Goal: Information Seeking & Learning: Learn about a topic

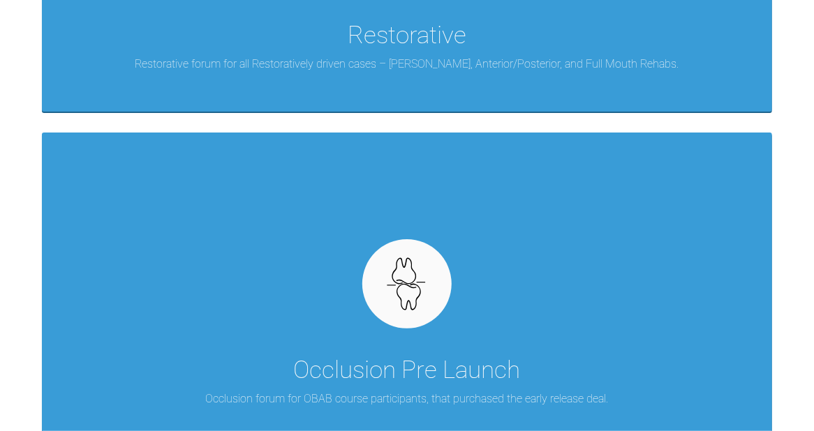
scroll to position [2234, 0]
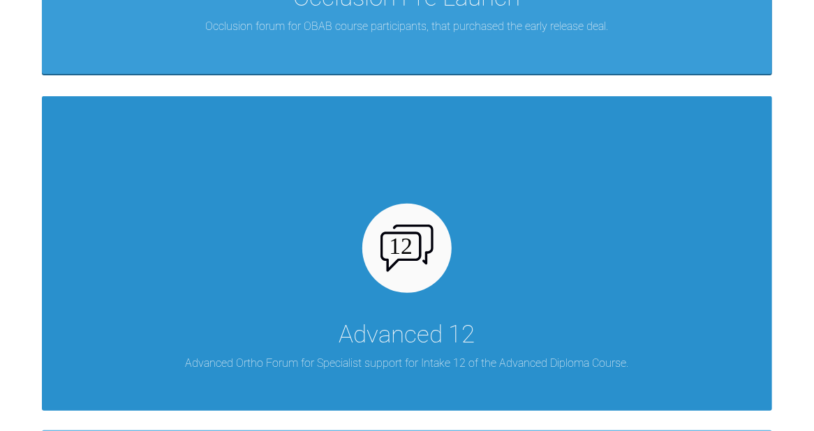
click at [478, 210] on div "Advanced 12 Advanced Ortho Forum for Specialist support for Intake 12 of the Ad…" at bounding box center [407, 253] width 730 height 314
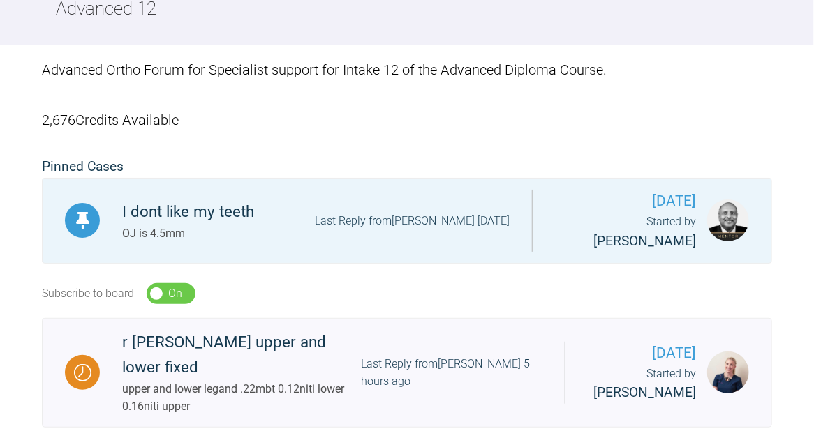
scroll to position [372, 0]
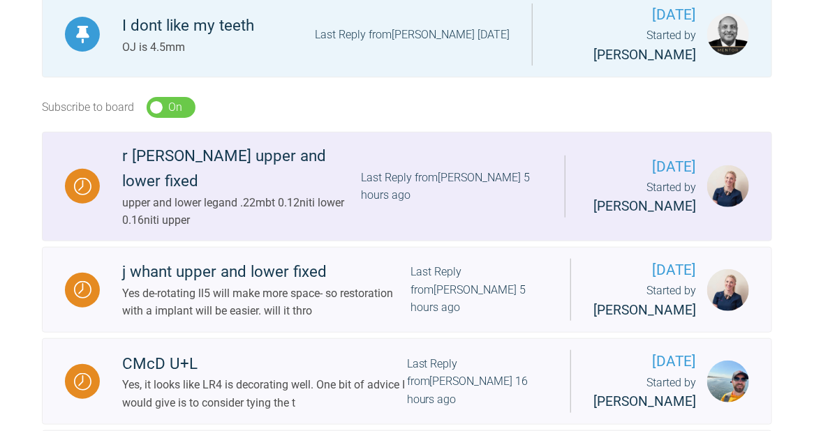
click at [286, 162] on div "r [PERSON_NAME] upper and lower fixed" at bounding box center [241, 169] width 239 height 50
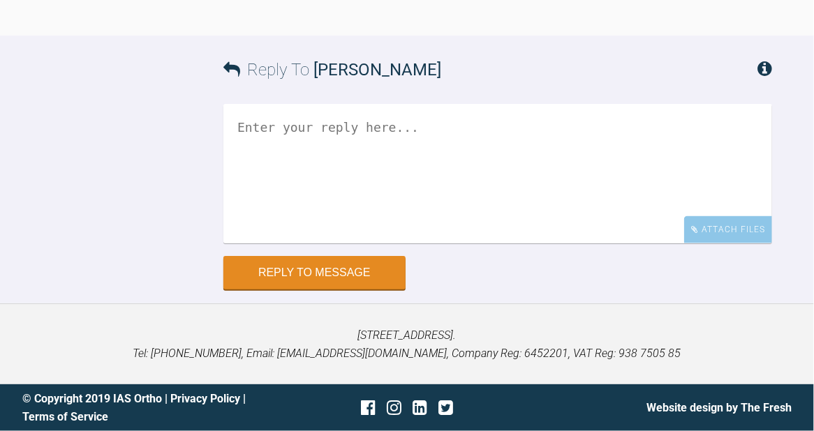
scroll to position [3614, 0]
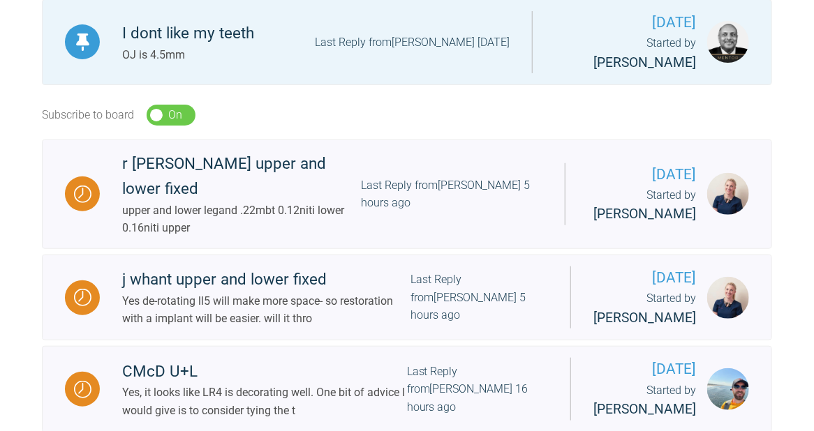
scroll to position [352, 0]
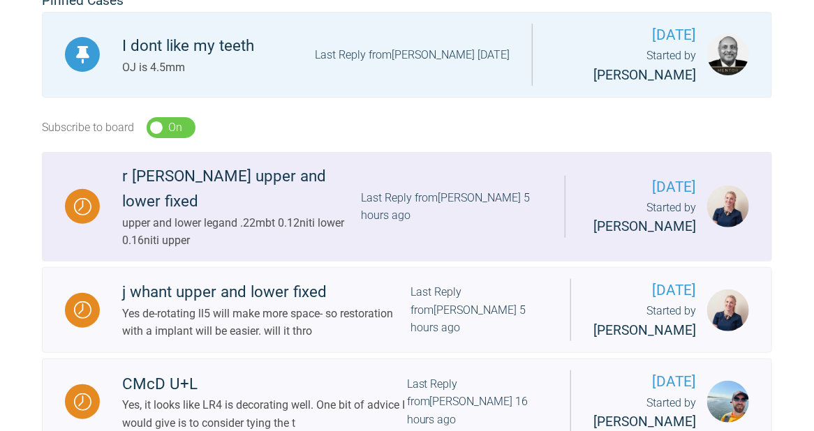
click at [253, 180] on div "r [PERSON_NAME] upper and lower fixed" at bounding box center [241, 189] width 239 height 50
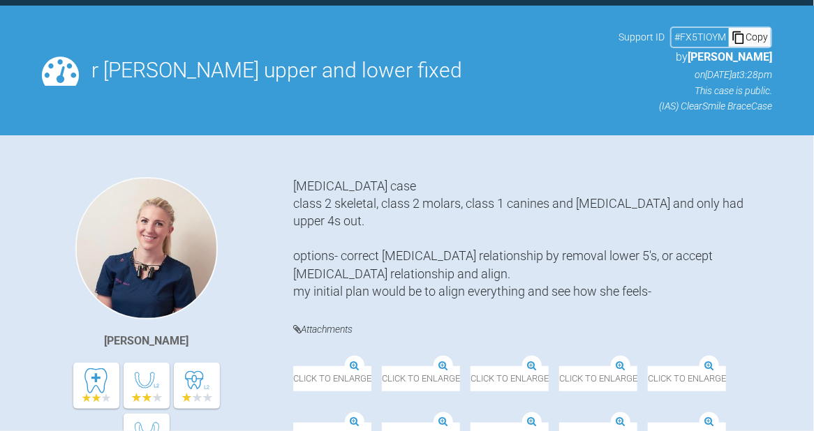
scroll to position [352, 0]
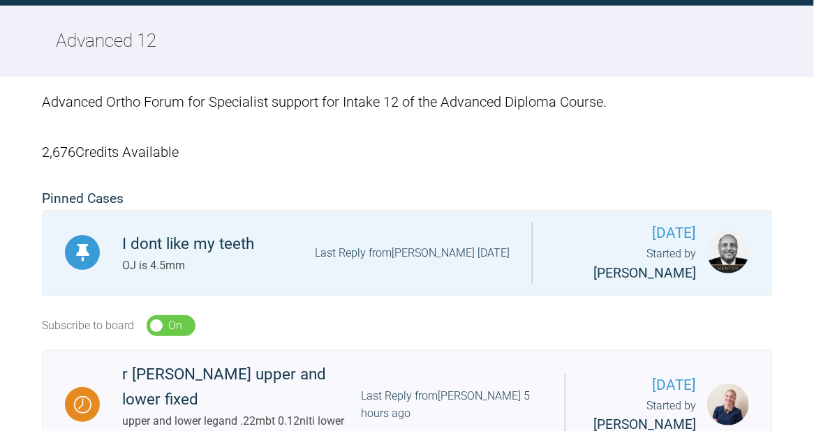
scroll to position [352, 0]
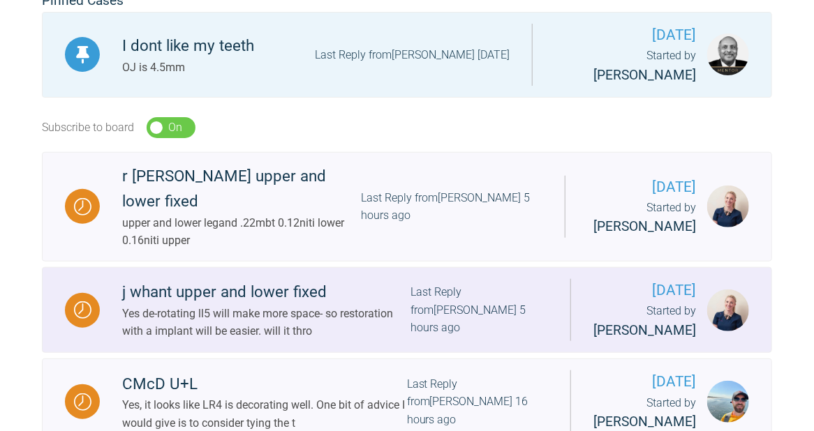
click at [242, 284] on div "j whant upper and lower fixed" at bounding box center [266, 292] width 288 height 25
